Goal: Information Seeking & Learning: Compare options

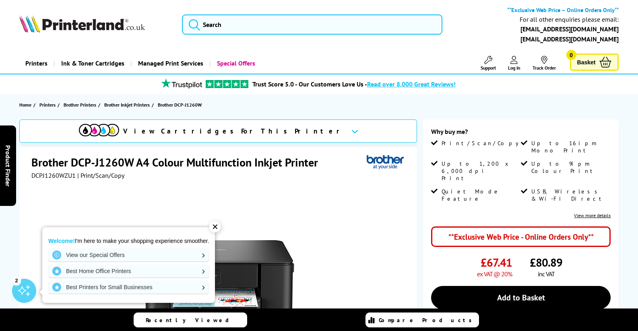
click at [325, 213] on div at bounding box center [218, 270] width 375 height 182
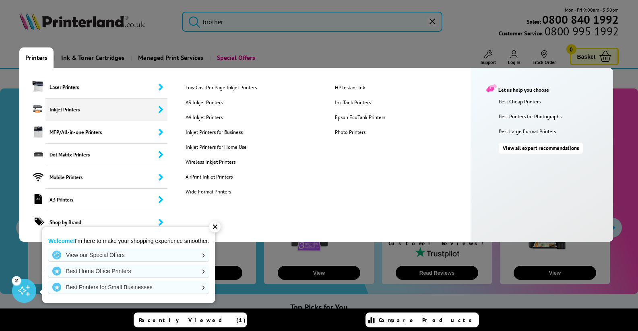
click at [53, 114] on span "Inkjet Printers" at bounding box center [106, 110] width 122 height 23
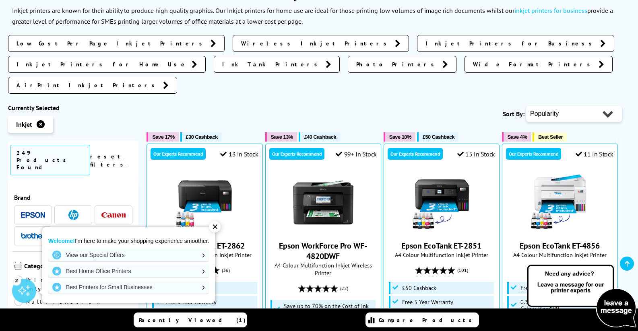
scroll to position [201, 0]
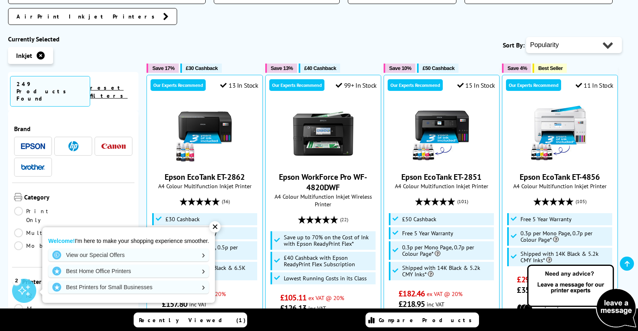
click at [33, 164] on img at bounding box center [33, 167] width 24 height 6
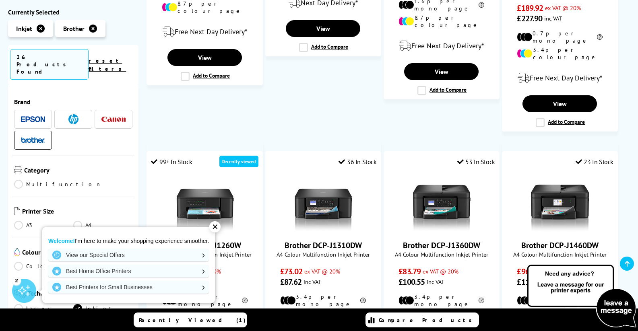
scroll to position [715, 0]
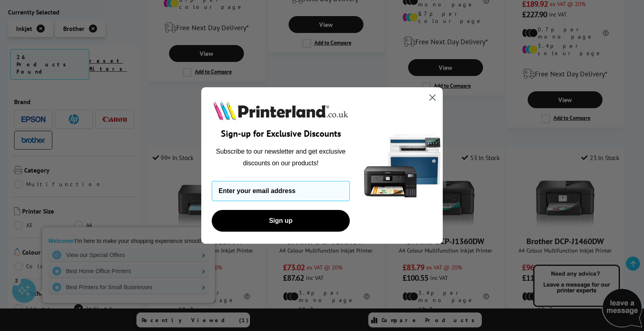
click at [635, 186] on html "Call us Free on Mon-Fri 9:00 - 17:30 **Exclusive Web Price – Online Orders Only…" at bounding box center [322, 99] width 644 height 1628
click at [432, 96] on circle "Close dialog" at bounding box center [432, 97] width 13 height 13
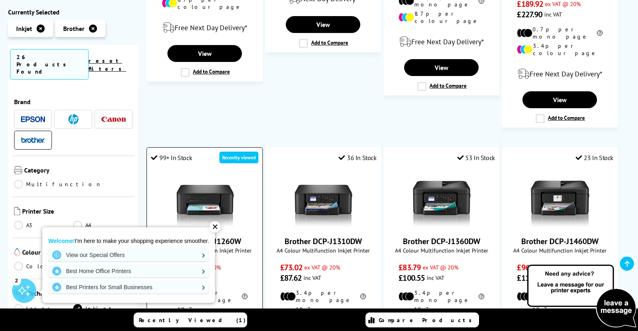
click at [243, 262] on span "£67.41 ex VAT @ 20%" at bounding box center [205, 267] width 86 height 10
click at [235, 236] on link "Brother DCP-J1260W" at bounding box center [205, 241] width 72 height 10
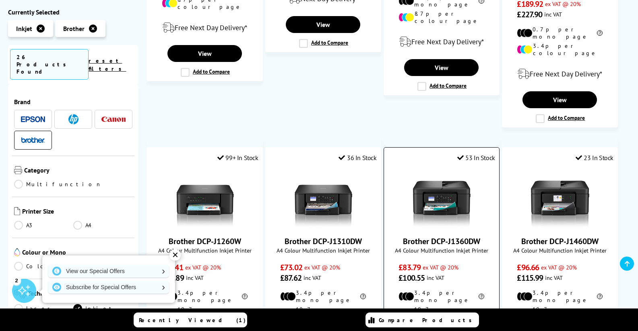
click at [430, 178] on img at bounding box center [441, 198] width 60 height 60
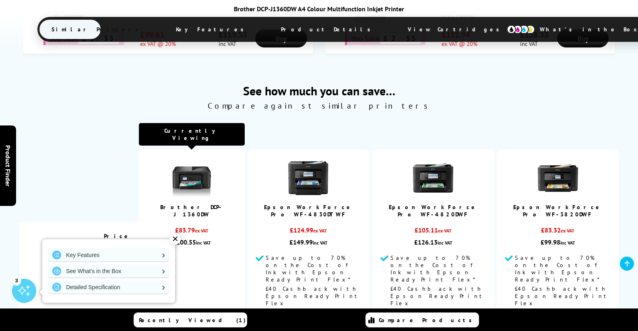
scroll to position [549, 0]
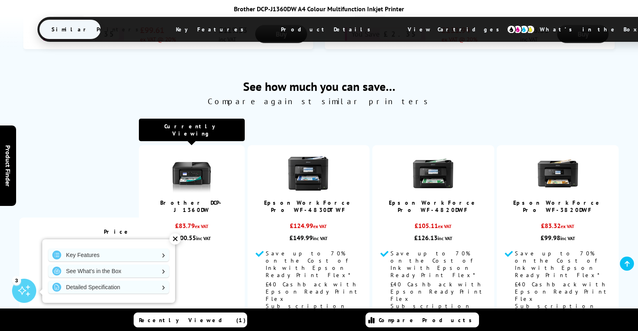
click at [569, 153] on img at bounding box center [557, 173] width 40 height 40
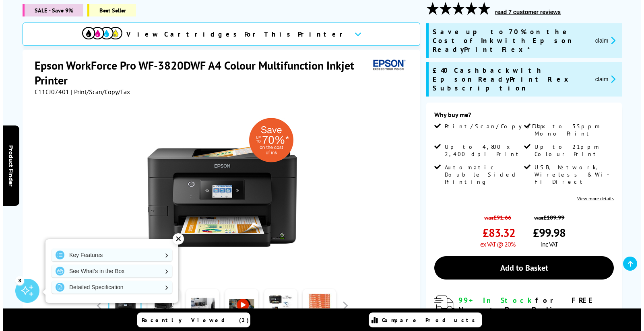
scroll to position [127, 0]
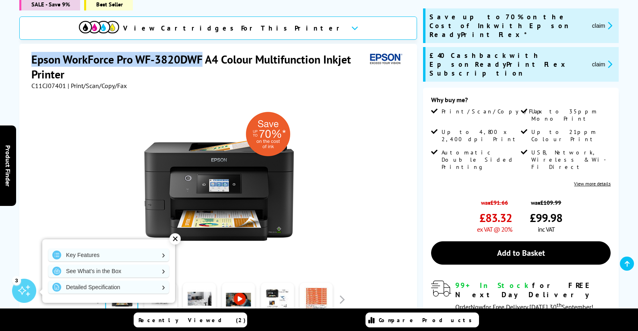
drag, startPoint x: 32, startPoint y: 48, endPoint x: 202, endPoint y: 49, distance: 170.2
click at [202, 52] on h1 "Epson WorkForce Pro WF-3820DWF A4 Colour Multifunction Inkjet Printer" at bounding box center [198, 67] width 335 height 30
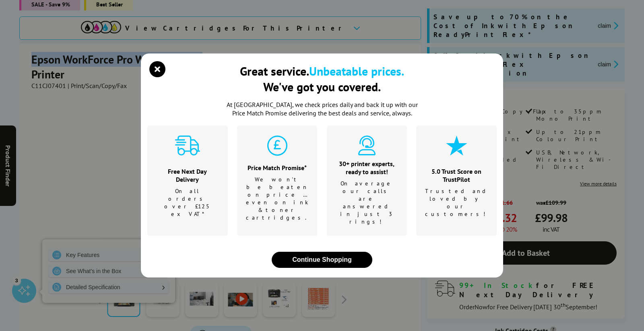
copy h1 "Epson WorkForce Pro WF-3820DWF"
